Goal: Information Seeking & Learning: Learn about a topic

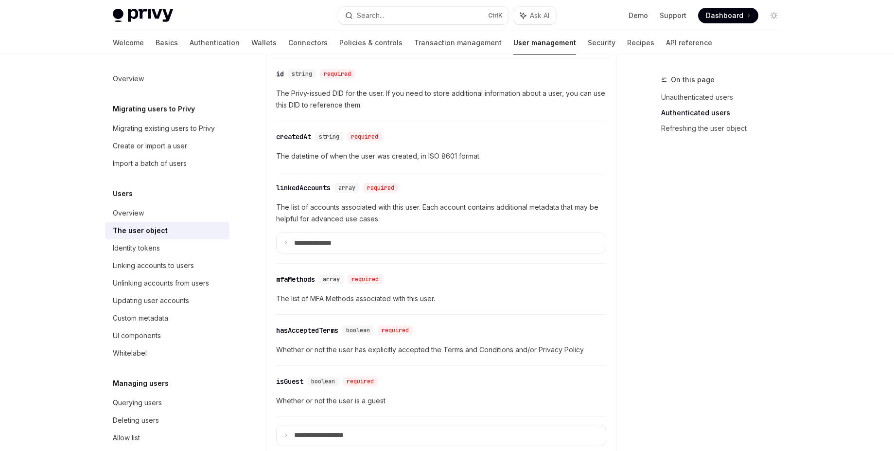
scroll to position [342, 0]
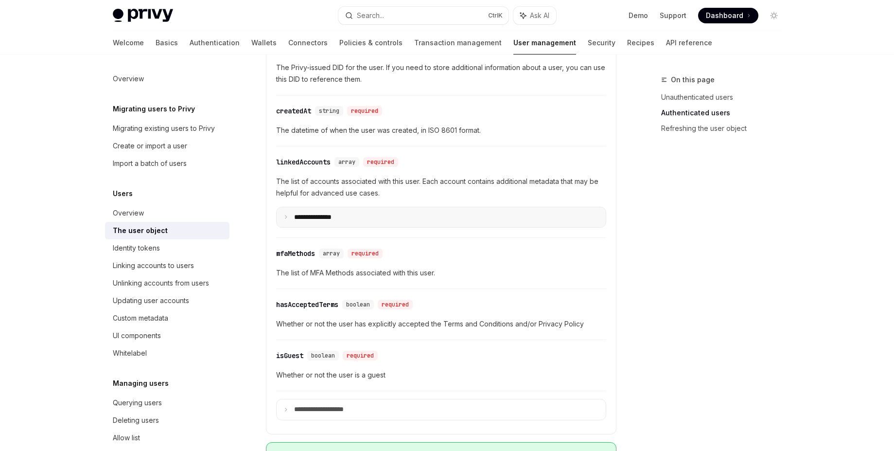
click at [327, 218] on p "**********" at bounding box center [320, 217] width 53 height 9
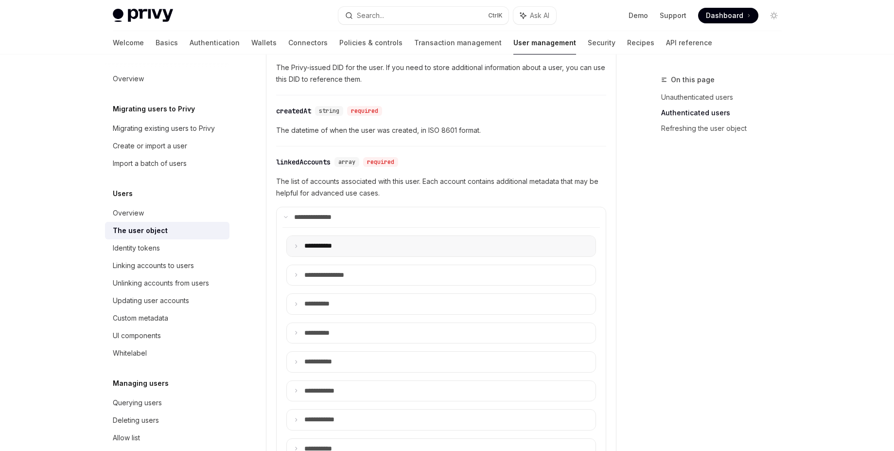
click at [330, 242] on p "**** ******" at bounding box center [323, 246] width 39 height 9
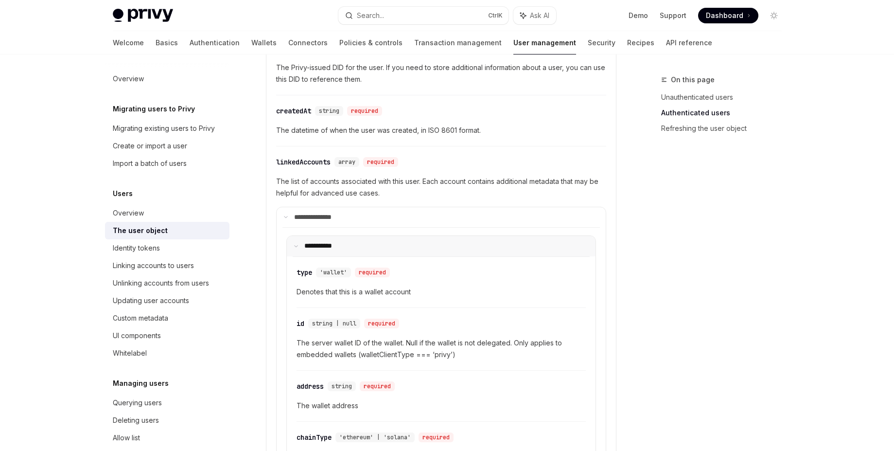
click at [330, 242] on p "**** ******" at bounding box center [322, 246] width 36 height 9
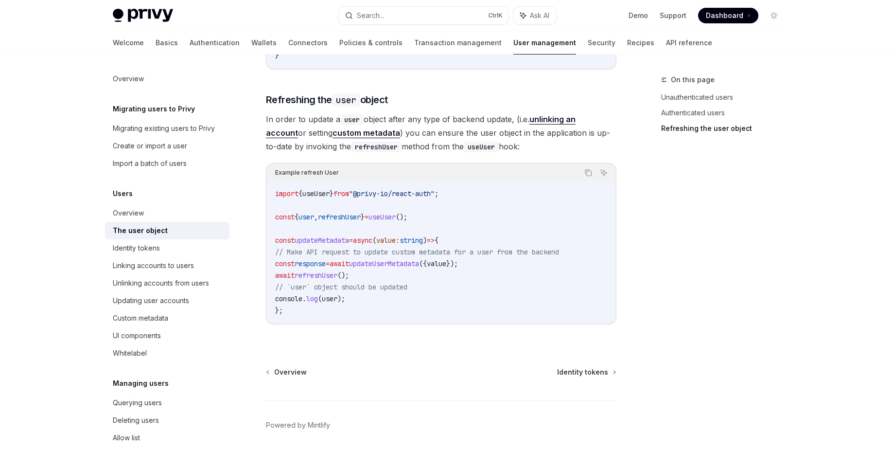
scroll to position [1834, 0]
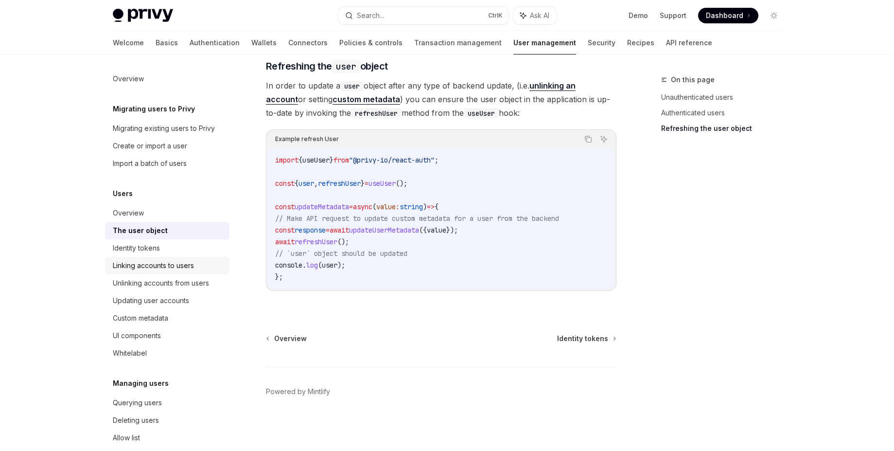
click at [166, 259] on link "Linking accounts to users" at bounding box center [167, 266] width 124 height 18
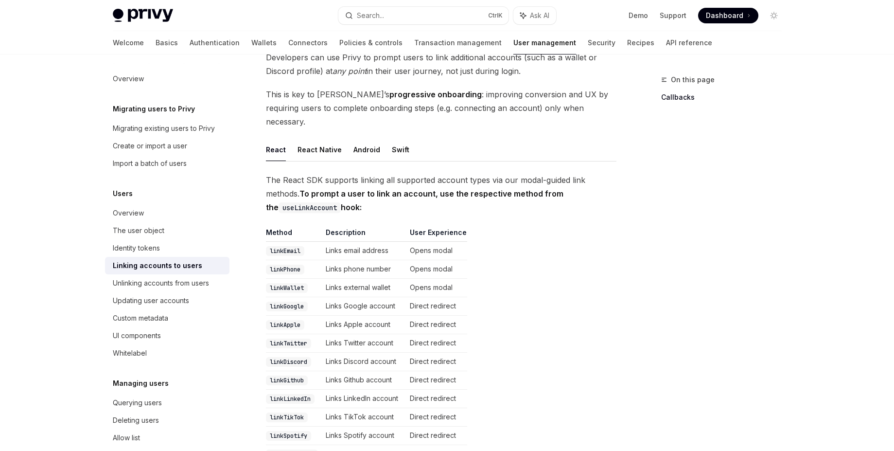
scroll to position [70, 0]
click at [485, 175] on span "The React SDK supports linking all supported account types via our modal-guided…" at bounding box center [441, 195] width 351 height 41
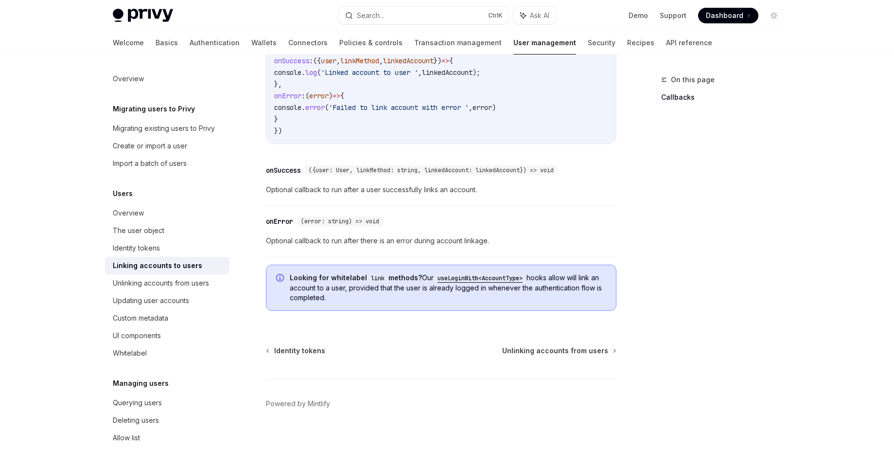
scroll to position [1130, 0]
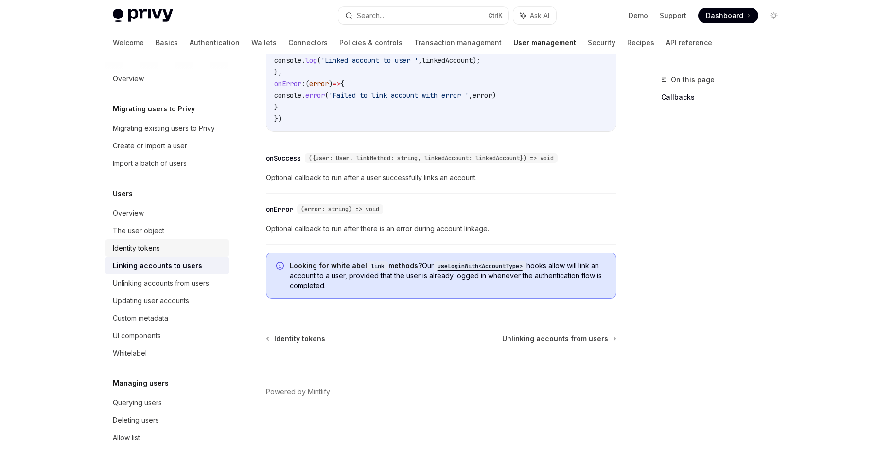
click at [118, 247] on div "Identity tokens" at bounding box center [136, 248] width 47 height 12
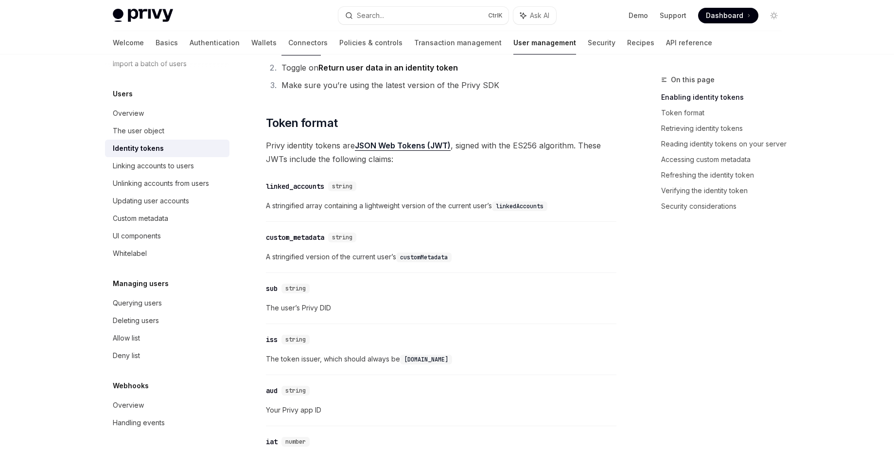
scroll to position [391, 0]
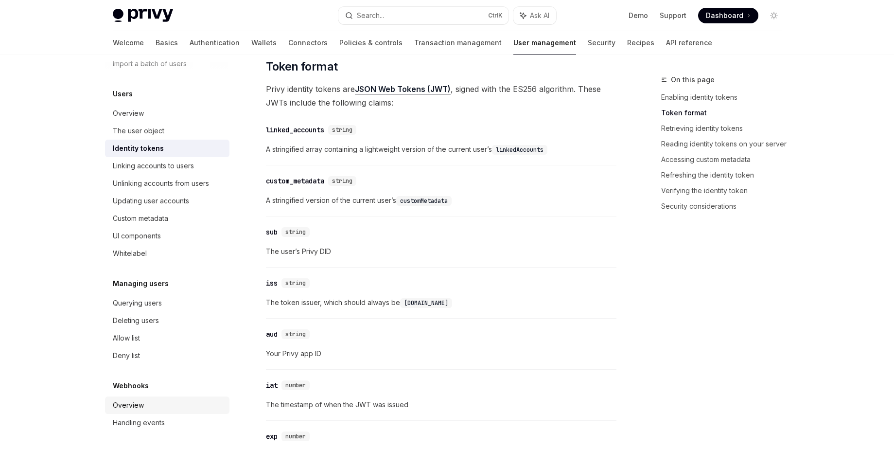
click at [127, 407] on div "Overview" at bounding box center [128, 405] width 31 height 12
type textarea "*"
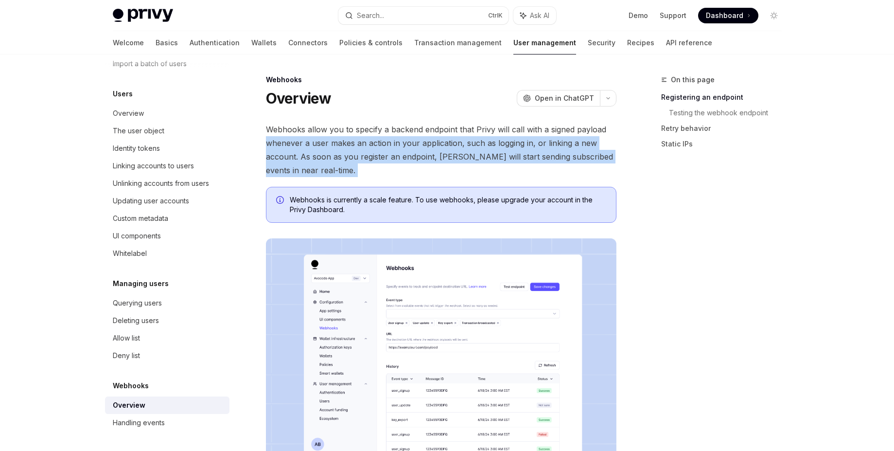
drag, startPoint x: 328, startPoint y: 177, endPoint x: 264, endPoint y: 149, distance: 70.3
click at [321, 167] on span "Webhooks allow you to specify a backend endpoint that Privy will call with a si…" at bounding box center [441, 150] width 351 height 54
drag, startPoint x: 326, startPoint y: 176, endPoint x: 259, endPoint y: 136, distance: 77.6
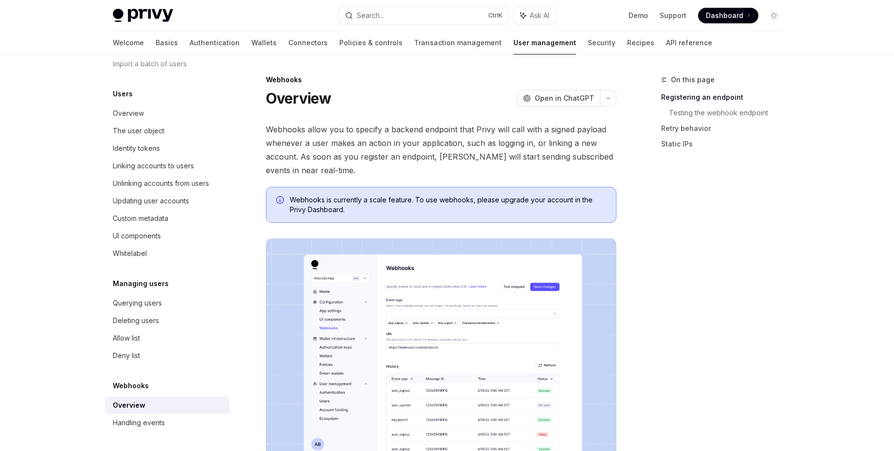
click at [272, 124] on span "Webhooks allow you to specify a backend endpoint that Privy will call with a si…" at bounding box center [441, 150] width 351 height 54
click at [282, 131] on span "Webhooks allow you to specify a backend endpoint that Privy will call with a si…" at bounding box center [441, 150] width 351 height 54
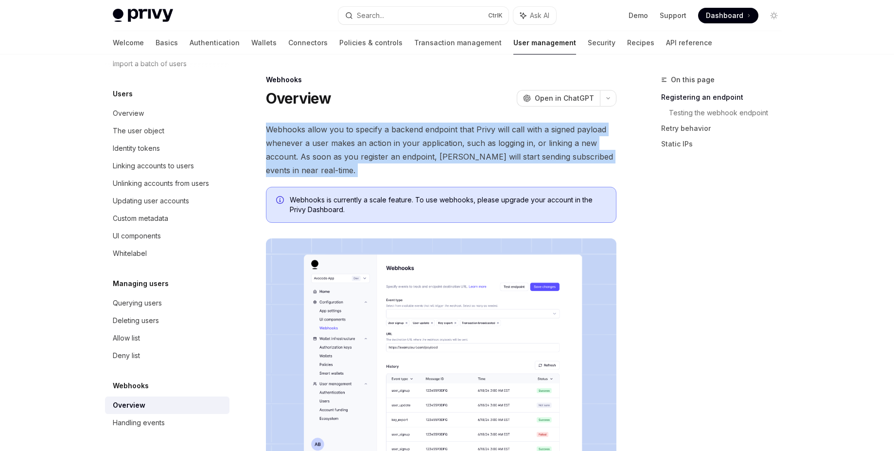
click at [282, 131] on span "Webhooks allow you to specify a backend endpoint that Privy will call with a si…" at bounding box center [441, 150] width 351 height 54
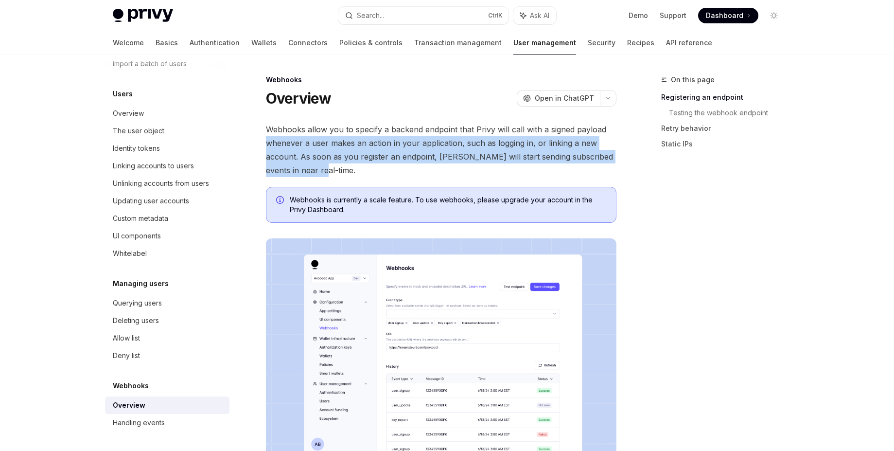
drag, startPoint x: 322, startPoint y: 175, endPoint x: 257, endPoint y: 142, distance: 73.1
click at [283, 151] on span "Webhooks allow you to specify a backend endpoint that Privy will call with a si…" at bounding box center [441, 150] width 351 height 54
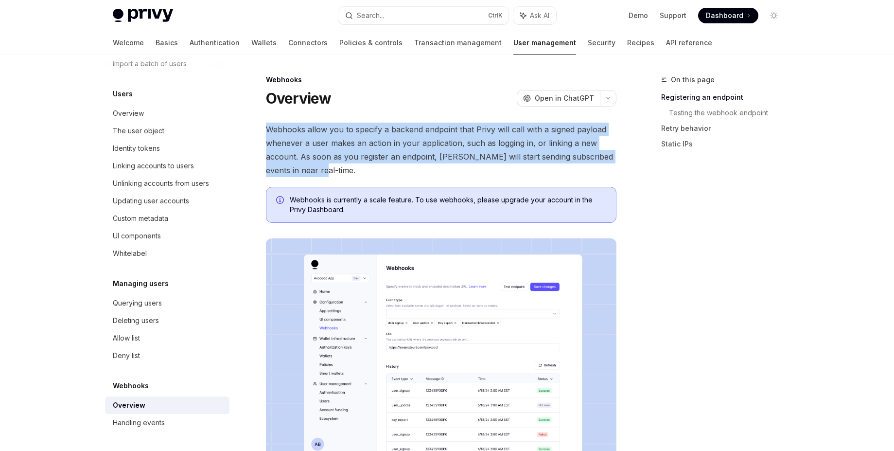
drag, startPoint x: 332, startPoint y: 177, endPoint x: 253, endPoint y: 128, distance: 92.7
click at [291, 144] on span "Webhooks allow you to specify a backend endpoint that Privy will call with a si…" at bounding box center [441, 150] width 351 height 54
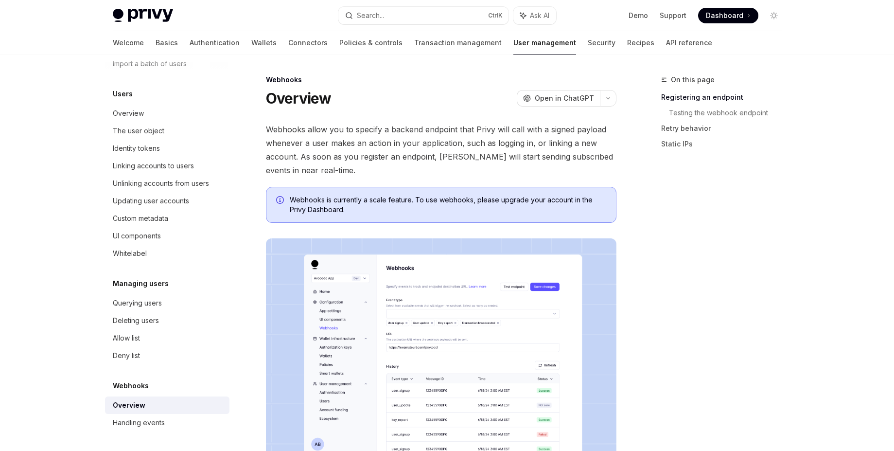
click at [273, 130] on span "Webhooks allow you to specify a backend endpoint that Privy will call with a si…" at bounding box center [441, 150] width 351 height 54
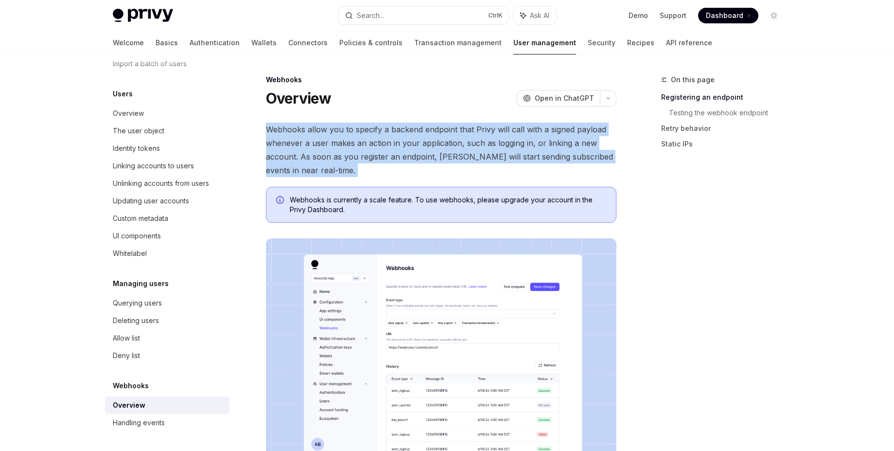
click at [273, 130] on span "Webhooks allow you to specify a backend endpoint that Privy will call with a si…" at bounding box center [441, 150] width 351 height 54
